Goal: Task Accomplishment & Management: Manage account settings

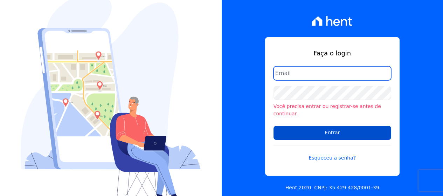
type input "[PERSON_NAME][EMAIL_ADDRESS][DOMAIN_NAME]"
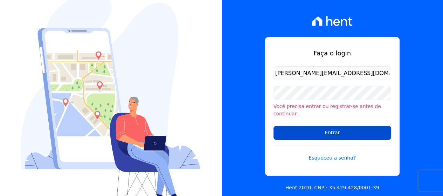
click at [343, 131] on input "Entrar" at bounding box center [333, 133] width 118 height 14
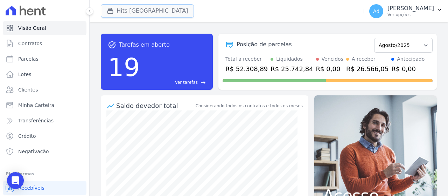
click at [156, 13] on button "Hits [GEOGRAPHIC_DATA]" at bounding box center [147, 10] width 93 height 13
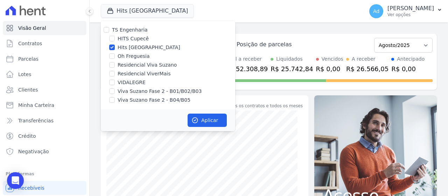
click at [131, 48] on label "Hits [GEOGRAPHIC_DATA]" at bounding box center [149, 47] width 63 height 7
click at [115, 48] on input "Hits [GEOGRAPHIC_DATA]" at bounding box center [112, 47] width 6 height 6
checkbox input "false"
click at [126, 85] on label "VIDALEGRE" at bounding box center [132, 82] width 28 height 7
click at [115, 85] on input "VIDALEGRE" at bounding box center [112, 83] width 6 height 6
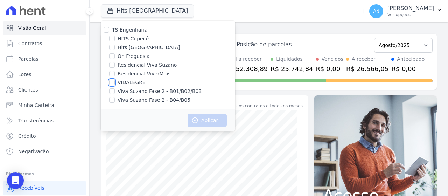
checkbox input "true"
click at [202, 119] on button "Aplicar" at bounding box center [207, 119] width 39 height 13
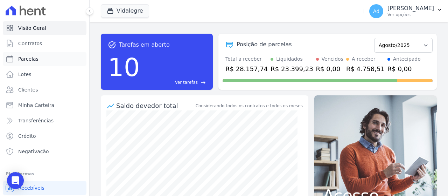
click at [64, 60] on link "Parcelas" at bounding box center [45, 59] width 84 height 14
select select
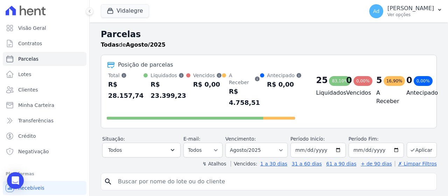
click at [157, 175] on input "search" at bounding box center [274, 181] width 320 height 14
type input "102"
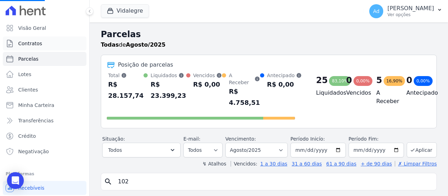
select select
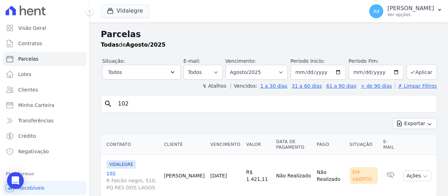
scroll to position [22, 0]
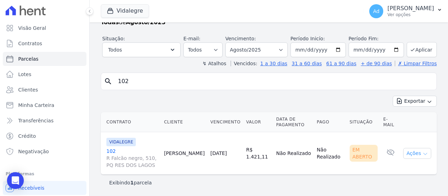
click at [415, 156] on button "Ações" at bounding box center [417, 153] width 28 height 11
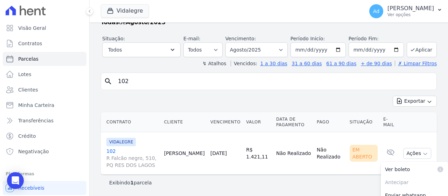
scroll to position [56, 0]
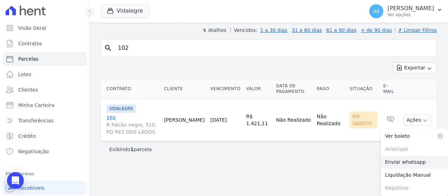
click at [401, 164] on link "Enviar whatsapp" at bounding box center [414, 162] width 67 height 13
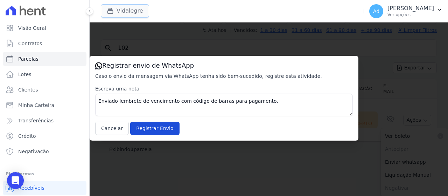
click at [129, 12] on button "Vidalegre" at bounding box center [125, 10] width 48 height 13
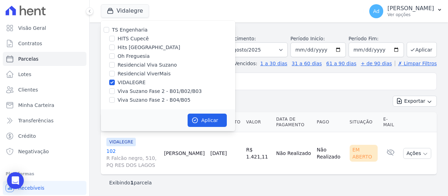
click at [122, 83] on label "VIDALEGRE" at bounding box center [132, 82] width 28 height 7
click at [115, 83] on input "VIDALEGRE" at bounding box center [112, 83] width 6 height 6
checkbox input "false"
click at [127, 53] on label "Oh Freguesia" at bounding box center [134, 56] width 32 height 7
click at [115, 53] on input "Oh Freguesia" at bounding box center [112, 56] width 6 height 6
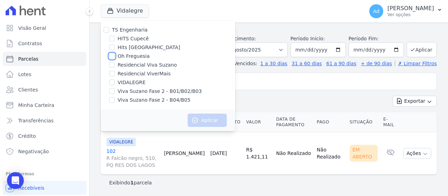
checkbox input "true"
click at [208, 128] on div "Aplicar" at bounding box center [168, 120] width 134 height 22
click at [208, 122] on button "Aplicar" at bounding box center [207, 119] width 39 height 13
select select
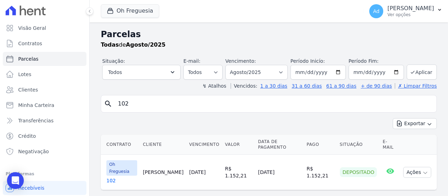
drag, startPoint x: 156, startPoint y: 107, endPoint x: 108, endPoint y: 103, distance: 48.5
click at [108, 103] on div "search 102" at bounding box center [269, 104] width 336 height 18
type input "013"
select select
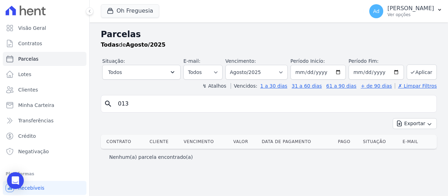
drag, startPoint x: 151, startPoint y: 106, endPoint x: 102, endPoint y: 103, distance: 48.4
click at [102, 103] on div "search 013" at bounding box center [269, 104] width 336 height 18
type input "13"
select select
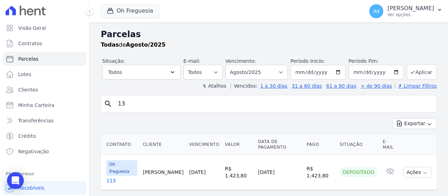
scroll to position [3, 0]
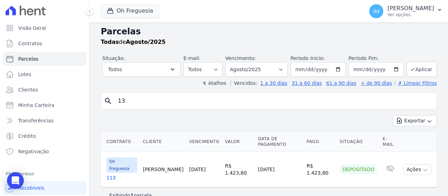
drag, startPoint x: 151, startPoint y: 103, endPoint x: 115, endPoint y: 101, distance: 36.1
click at [115, 101] on input "13" at bounding box center [274, 101] width 320 height 14
click at [39, 94] on link "Clientes" at bounding box center [45, 90] width 84 height 14
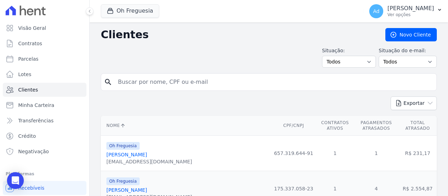
click at [172, 81] on input "search" at bounding box center [274, 82] width 320 height 14
type input "[PERSON_NAME]"
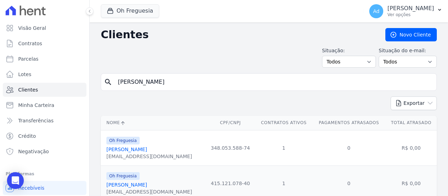
scroll to position [27, 0]
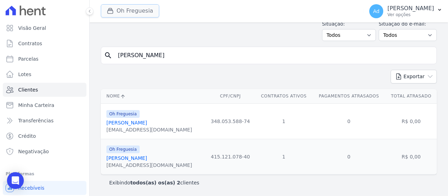
click at [131, 9] on button "Oh Freguesia" at bounding box center [130, 10] width 58 height 13
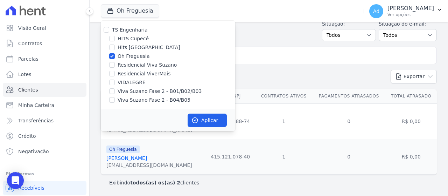
click at [121, 54] on label "Oh Freguesia" at bounding box center [134, 56] width 32 height 7
click at [115, 54] on input "Oh Freguesia" at bounding box center [112, 56] width 6 height 6
checkbox input "false"
click at [123, 45] on label "Hits [GEOGRAPHIC_DATA]" at bounding box center [149, 47] width 63 height 7
click at [115, 45] on input "Hits [GEOGRAPHIC_DATA]" at bounding box center [112, 47] width 6 height 6
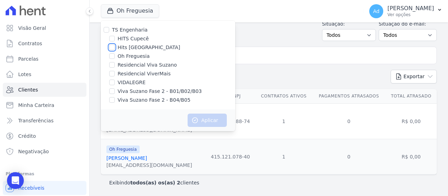
checkbox input "true"
click at [200, 122] on button "Aplicar" at bounding box center [207, 119] width 39 height 13
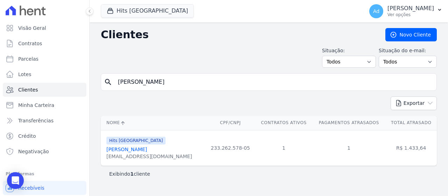
drag, startPoint x: 170, startPoint y: 82, endPoint x: 84, endPoint y: 81, distance: 85.8
click at [84, 81] on div "Visão Geral Contratos [GEOGRAPHIC_DATA] Lotes Clientes Minha Carteira Transferê…" at bounding box center [224, 98] width 448 height 196
click at [175, 85] on input "search" at bounding box center [274, 82] width 320 height 14
type input "[PERSON_NAME]"
click at [147, 149] on link "[PERSON_NAME]" at bounding box center [126, 149] width 41 height 6
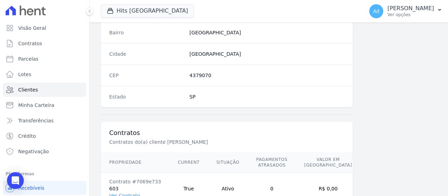
scroll to position [465, 0]
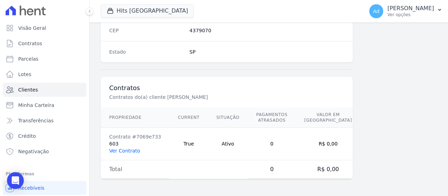
click at [127, 152] on link "Ver Contrato" at bounding box center [124, 151] width 31 height 6
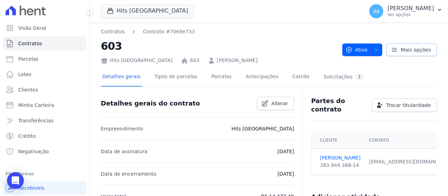
click at [416, 55] on link "Mais opções" at bounding box center [412, 49] width 50 height 13
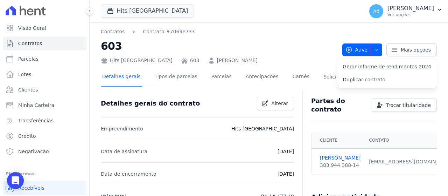
click at [346, 99] on div "Partes do contrato Trocar titularidade" at bounding box center [371, 102] width 131 height 22
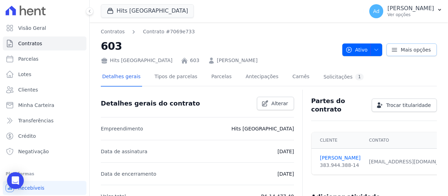
click at [395, 50] on link "Mais opções" at bounding box center [412, 49] width 50 height 13
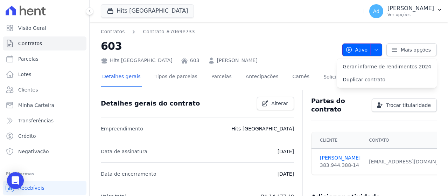
click at [374, 50] on icon "button" at bounding box center [377, 50] width 6 height 6
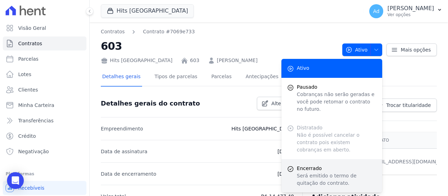
click at [306, 172] on p "Será emitido o termo de quitação do contrato." at bounding box center [337, 179] width 80 height 15
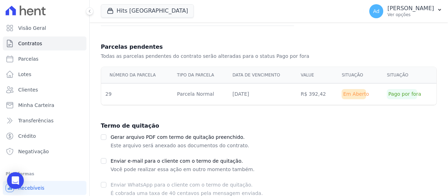
scroll to position [214, 0]
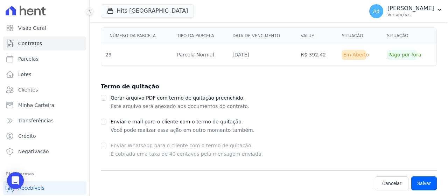
click at [132, 127] on p "Você pode realizar essa ação em outro momento também." at bounding box center [183, 130] width 144 height 8
click at [106, 123] on div "Enviar e-mail para o cliente com o termo de quitação. Você pode realizar essa a…" at bounding box center [269, 125] width 336 height 17
click at [103, 122] on input "checkbox" at bounding box center [104, 122] width 6 height 6
checkbox input "true"
click at [422, 183] on button "Salvar" at bounding box center [425, 183] width 26 height 14
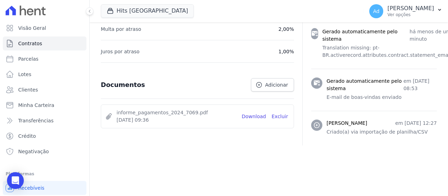
scroll to position [347, 0]
click at [136, 13] on button "Hits [GEOGRAPHIC_DATA]" at bounding box center [147, 10] width 93 height 13
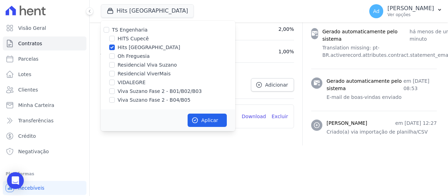
click at [120, 45] on label "Hits [GEOGRAPHIC_DATA]" at bounding box center [149, 47] width 63 height 7
click at [115, 45] on input "Hits [GEOGRAPHIC_DATA]" at bounding box center [112, 47] width 6 height 6
checkbox input "false"
click at [156, 92] on label "Viva Suzano Fase 2 - B01/B02/B03" at bounding box center [160, 91] width 84 height 7
click at [115, 92] on input "Viva Suzano Fase 2 - B01/B02/B03" at bounding box center [112, 91] width 6 height 6
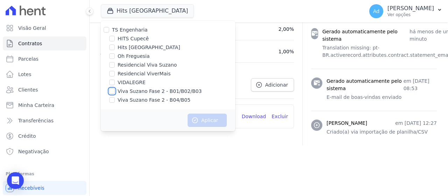
checkbox input "true"
click at [154, 99] on label "Viva Suzano Fase 2 - B04/B05" at bounding box center [154, 99] width 73 height 7
click at [115, 99] on input "Viva Suzano Fase 2 - B04/B05" at bounding box center [112, 100] width 6 height 6
checkbox input "true"
click at [132, 64] on label "Residencial Viva Suzano" at bounding box center [147, 64] width 59 height 7
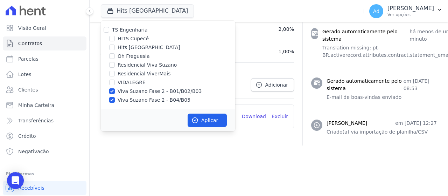
click at [115, 64] on input "Residencial Viva Suzano" at bounding box center [112, 65] width 6 height 6
checkbox input "true"
click at [199, 118] on button "Aplicar" at bounding box center [207, 119] width 39 height 13
